Goal: Transaction & Acquisition: Download file/media

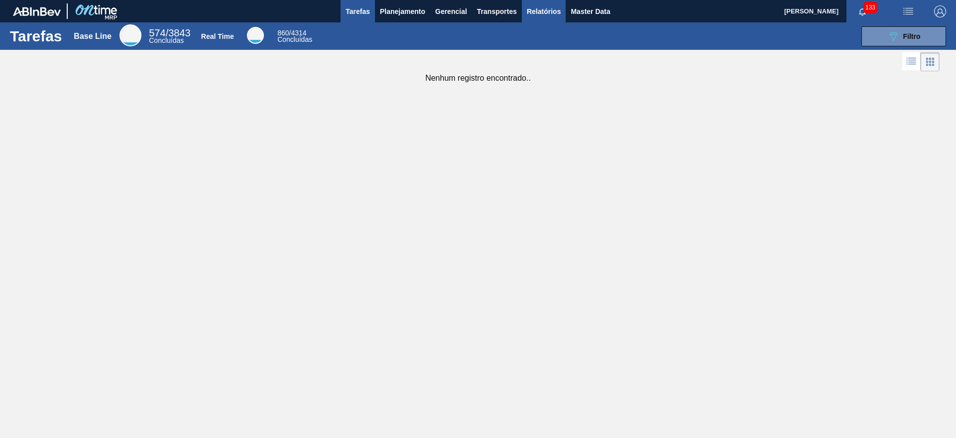
click at [534, 13] on span "Relatórios" at bounding box center [544, 11] width 34 height 12
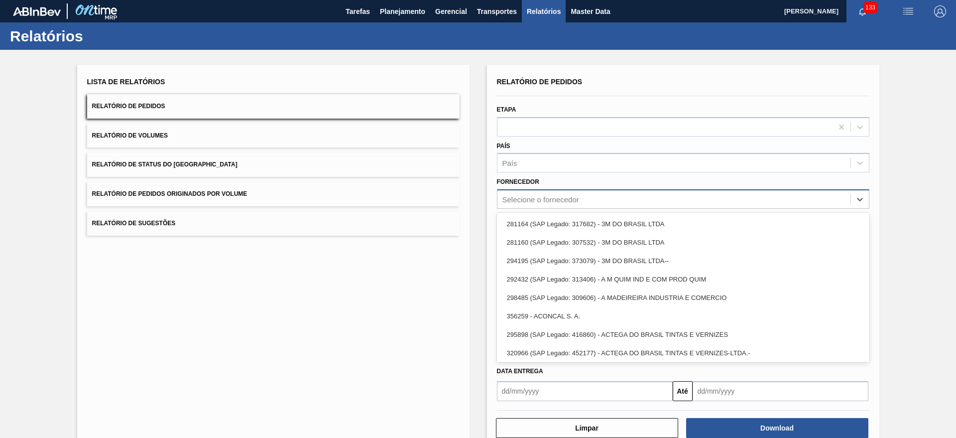
click at [526, 202] on div "Selecione o fornecedor" at bounding box center [541, 199] width 77 height 8
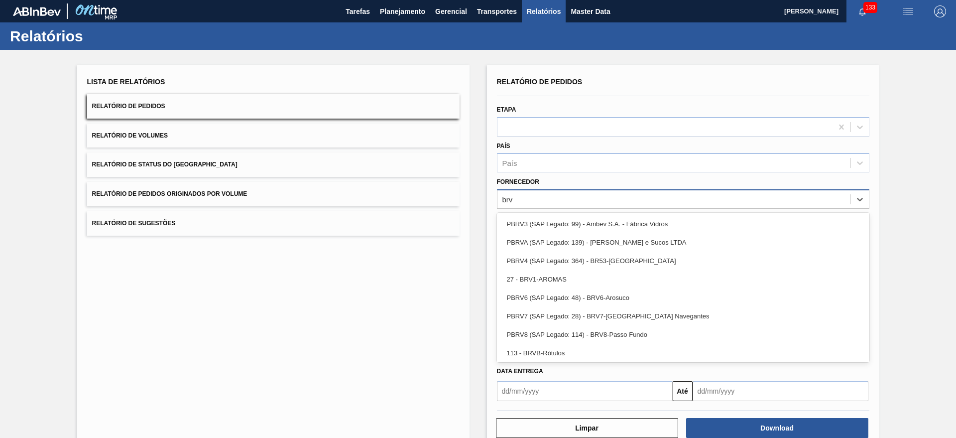
type input "brv4"
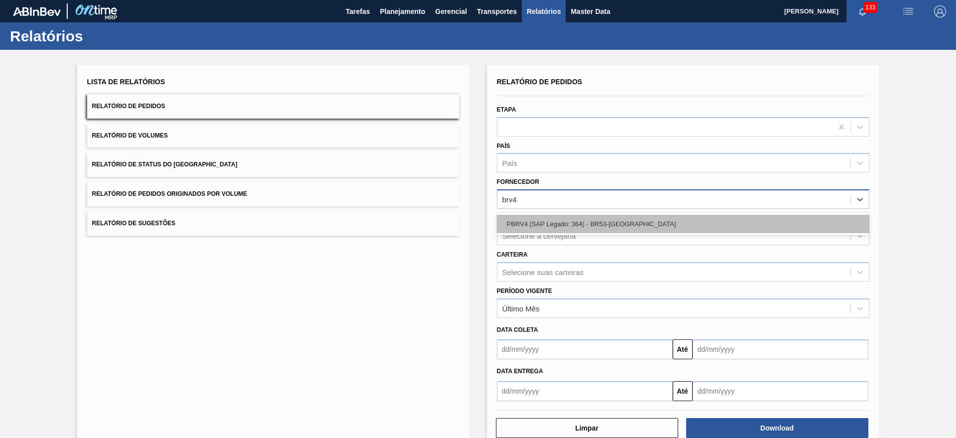
click at [564, 229] on div "PBRV4 (SAP Legado: 364) - BR53-[GEOGRAPHIC_DATA]" at bounding box center [683, 224] width 373 height 18
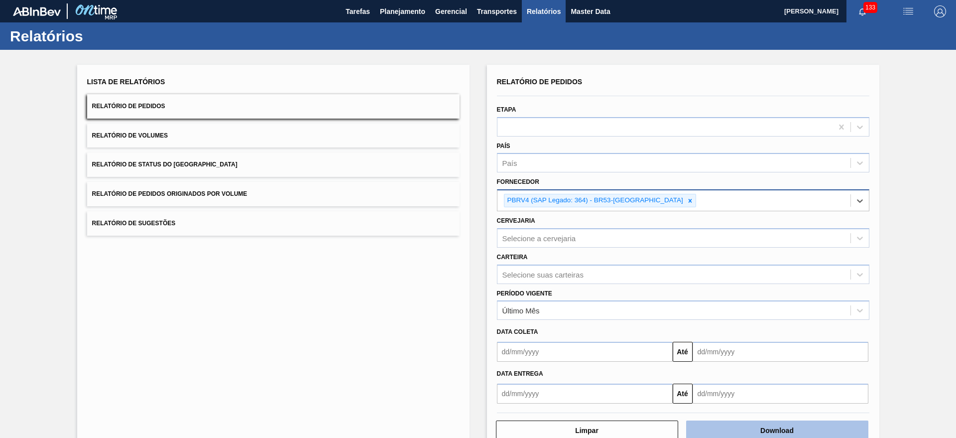
click at [739, 420] on button "Download" at bounding box center [777, 430] width 182 height 20
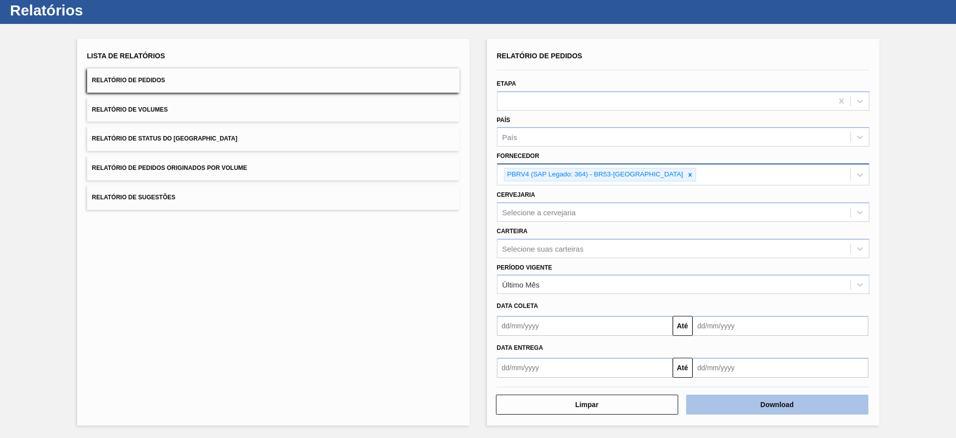
click at [739, 400] on button "Download" at bounding box center [777, 404] width 182 height 20
click at [741, 394] on button "Download" at bounding box center [777, 404] width 182 height 20
click at [764, 405] on button "Download" at bounding box center [777, 404] width 182 height 20
click at [756, 403] on button "Download" at bounding box center [777, 404] width 182 height 20
